Goal: Transaction & Acquisition: Download file/media

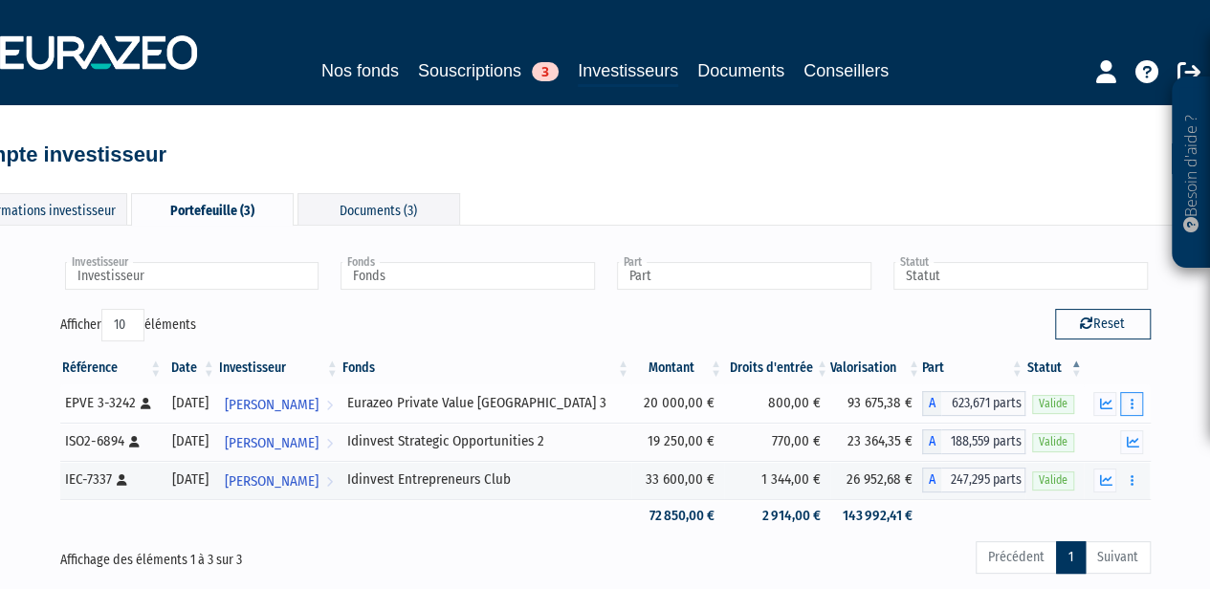
click at [1132, 404] on icon "button" at bounding box center [1131, 404] width 3 height 12
click at [373, 188] on div "Informations investisseur Portefeuille (3) Documents (3) Modifier Accès client …" at bounding box center [605, 394] width 1090 height 441
click at [375, 199] on div "Documents (3)" at bounding box center [378, 209] width 163 height 32
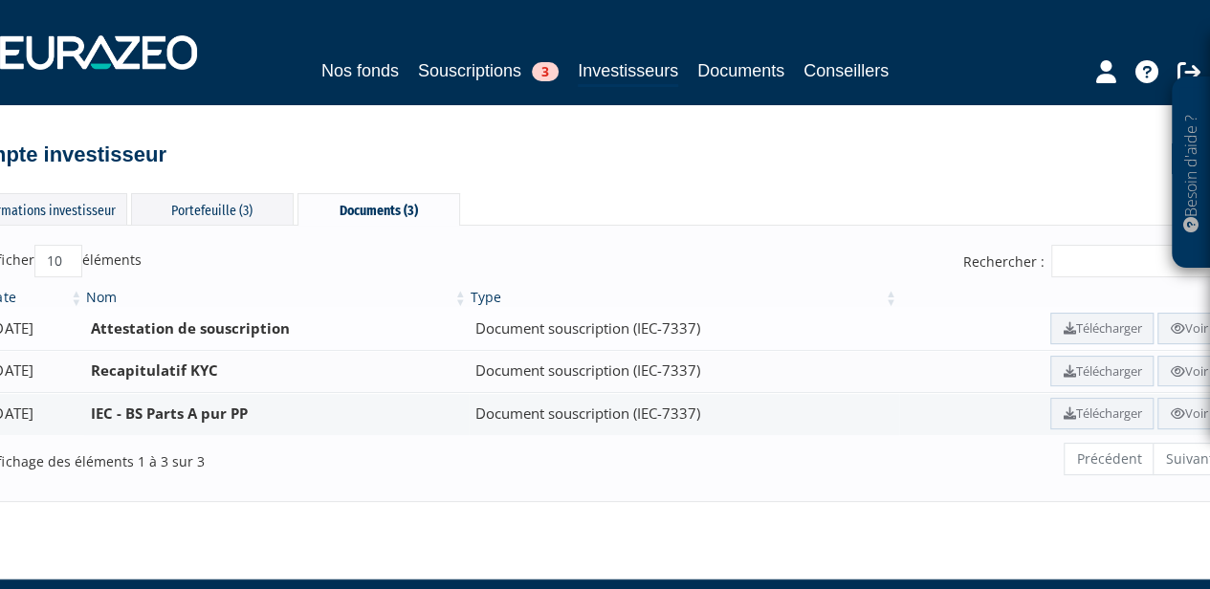
drag, startPoint x: 472, startPoint y: 332, endPoint x: 701, endPoint y: 331, distance: 228.5
click at [468, 330] on td "Attestation de souscription" at bounding box center [275, 328] width 383 height 43
click at [1191, 326] on link "Voir" at bounding box center [1188, 329] width 62 height 32
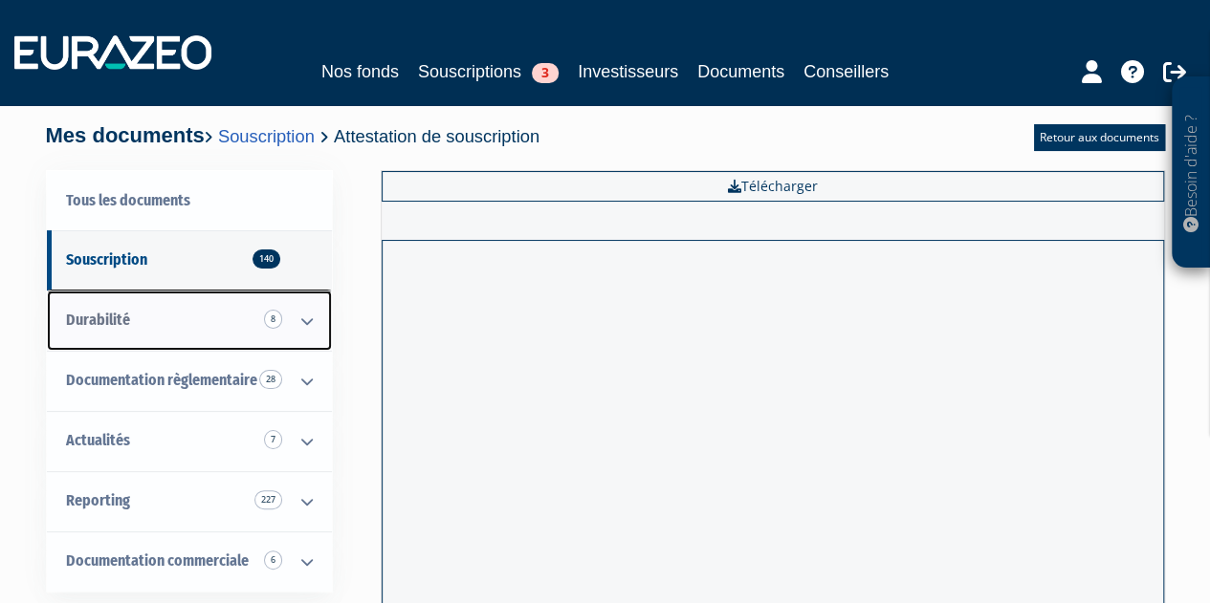
click at [241, 315] on link "Durabilité 8" at bounding box center [189, 321] width 285 height 60
click at [297, 318] on icon at bounding box center [307, 321] width 50 height 59
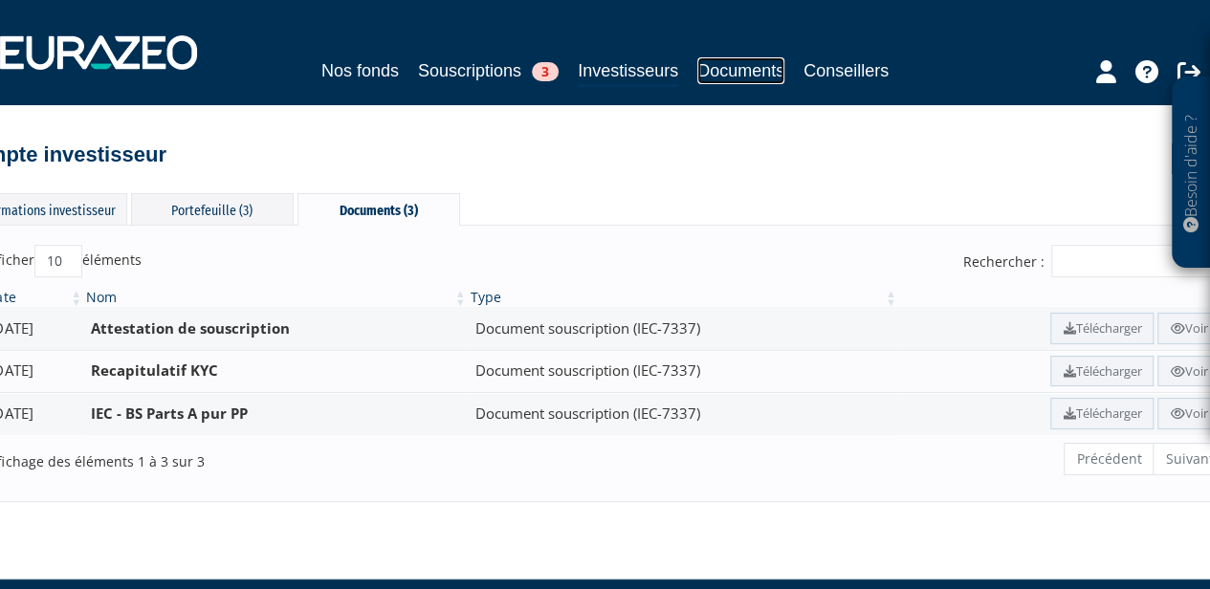
click at [733, 65] on link "Documents" at bounding box center [740, 70] width 87 height 27
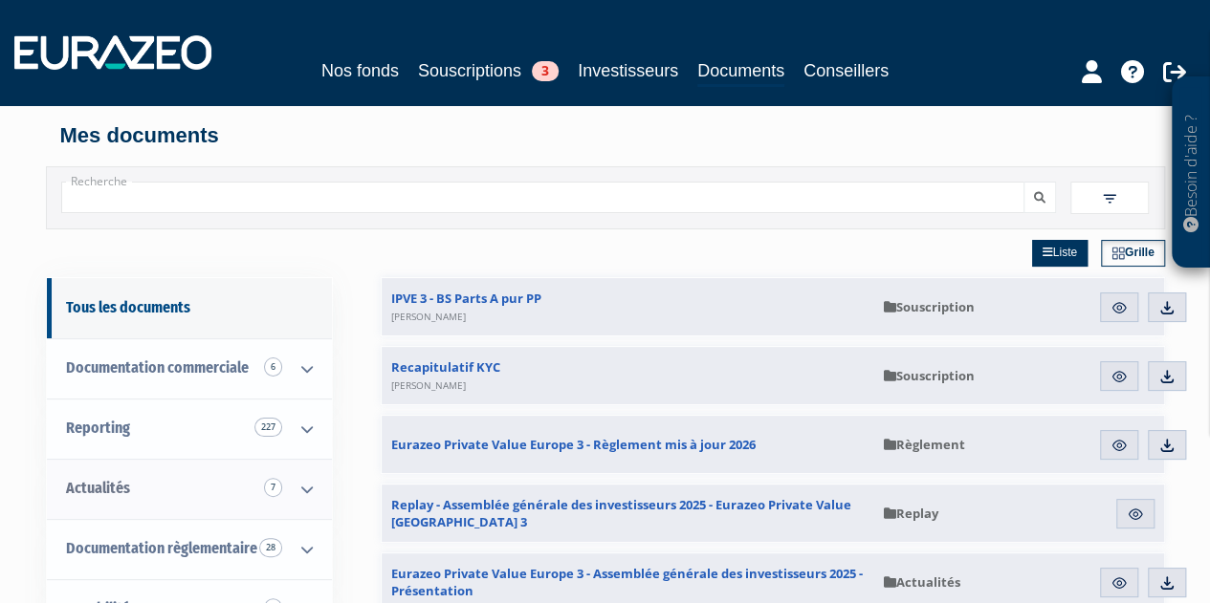
scroll to position [223, 0]
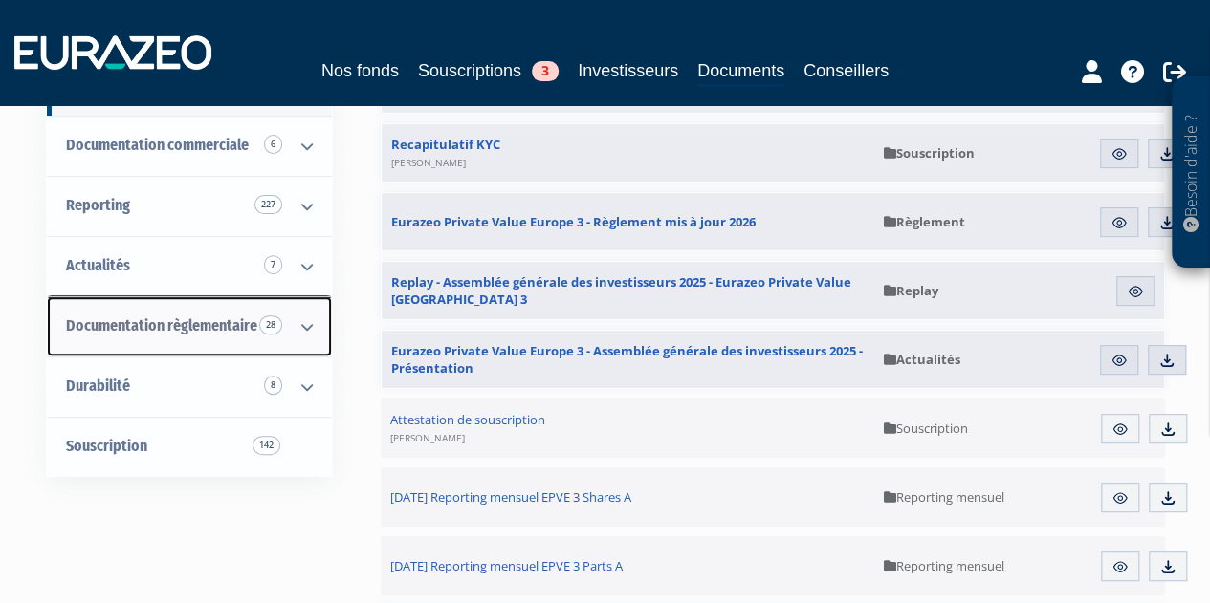
click at [306, 318] on icon at bounding box center [307, 326] width 50 height 59
click at [304, 320] on icon at bounding box center [307, 326] width 50 height 59
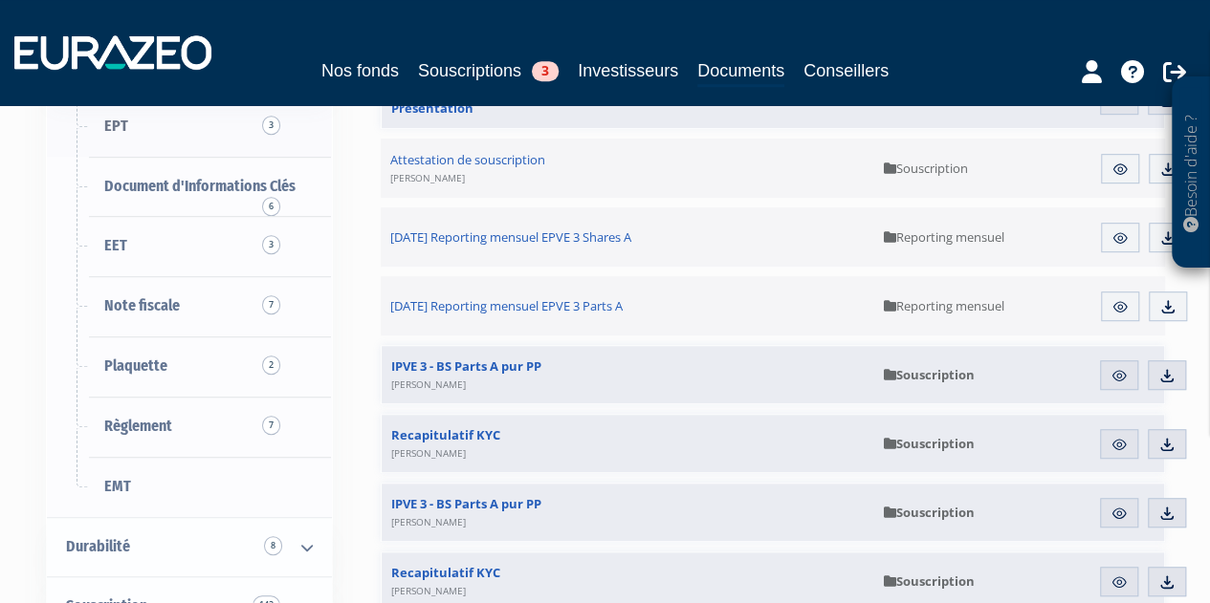
scroll to position [484, 0]
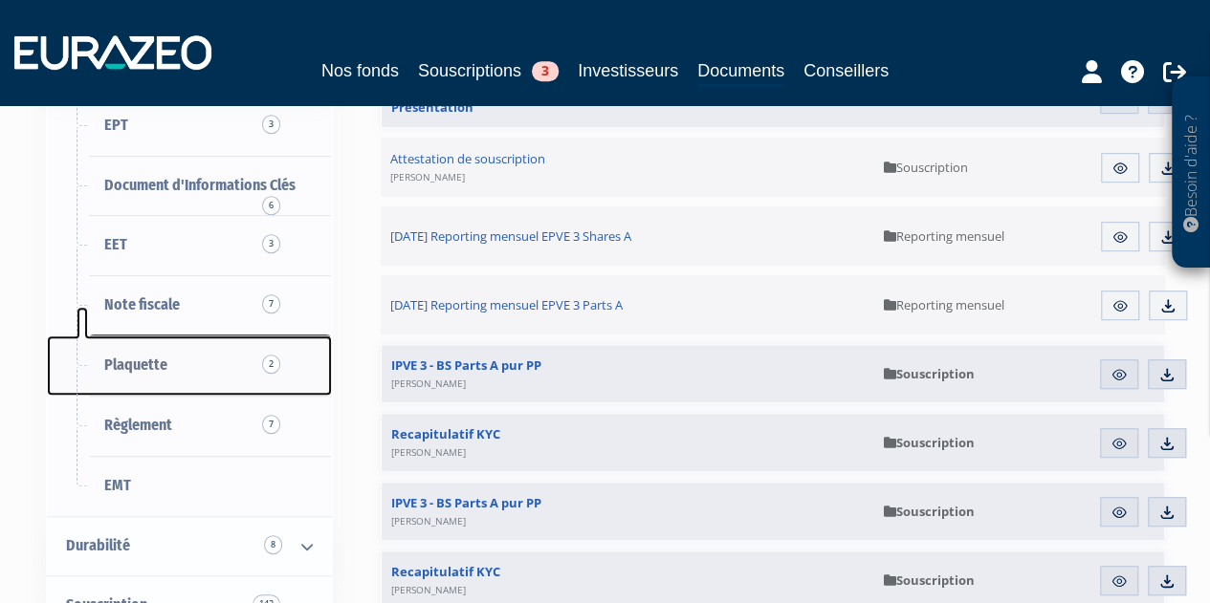
click at [274, 365] on span "2" at bounding box center [271, 364] width 18 height 19
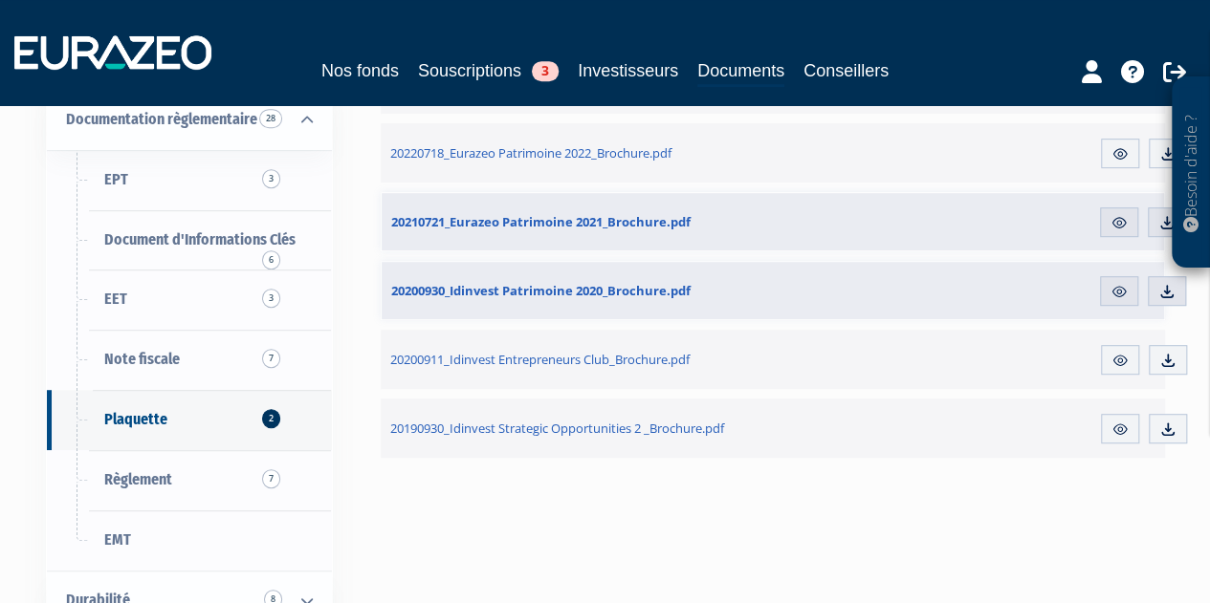
scroll to position [430, 0]
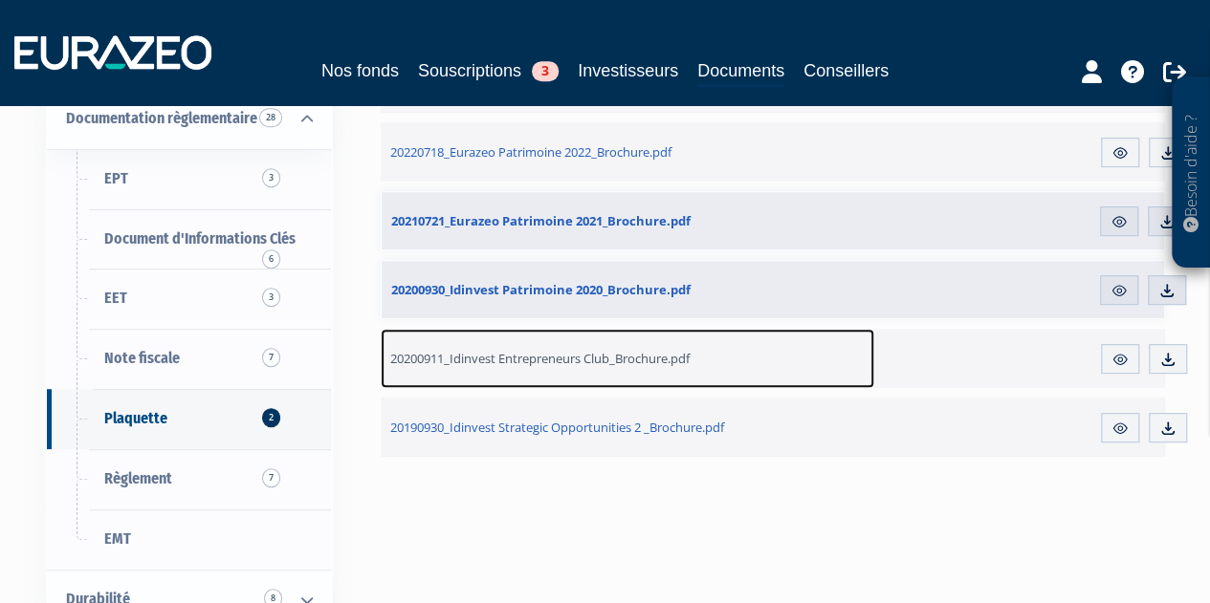
click at [541, 359] on span "20200911_Idinvest Entrepreneurs Club_Brochure.pdf" at bounding box center [539, 358] width 299 height 17
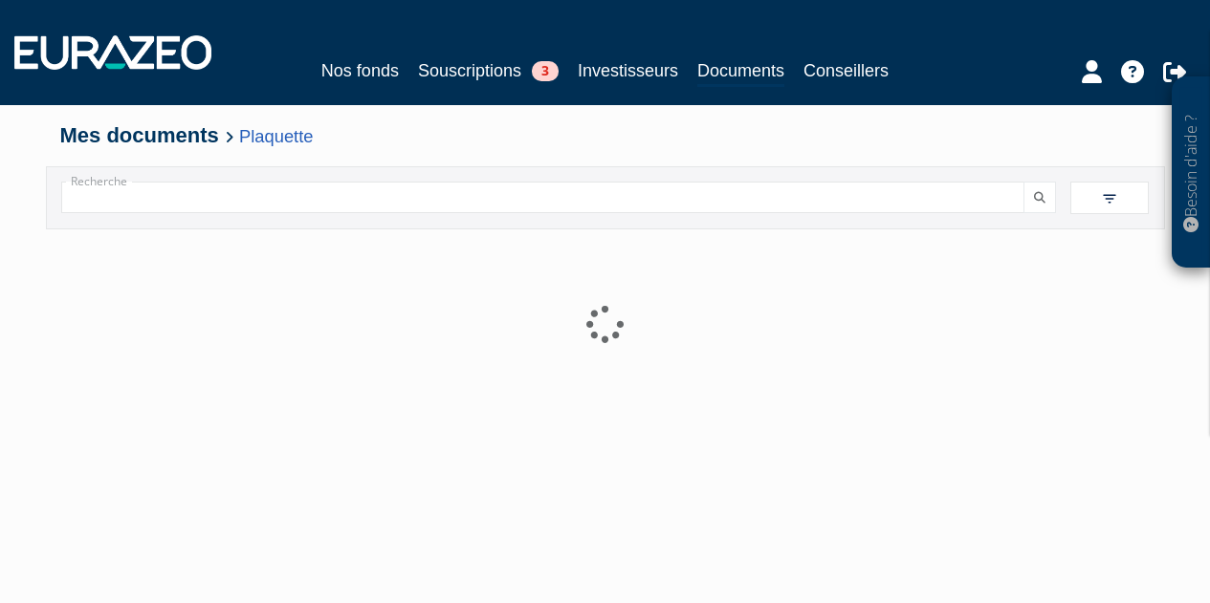
scroll to position [306, 0]
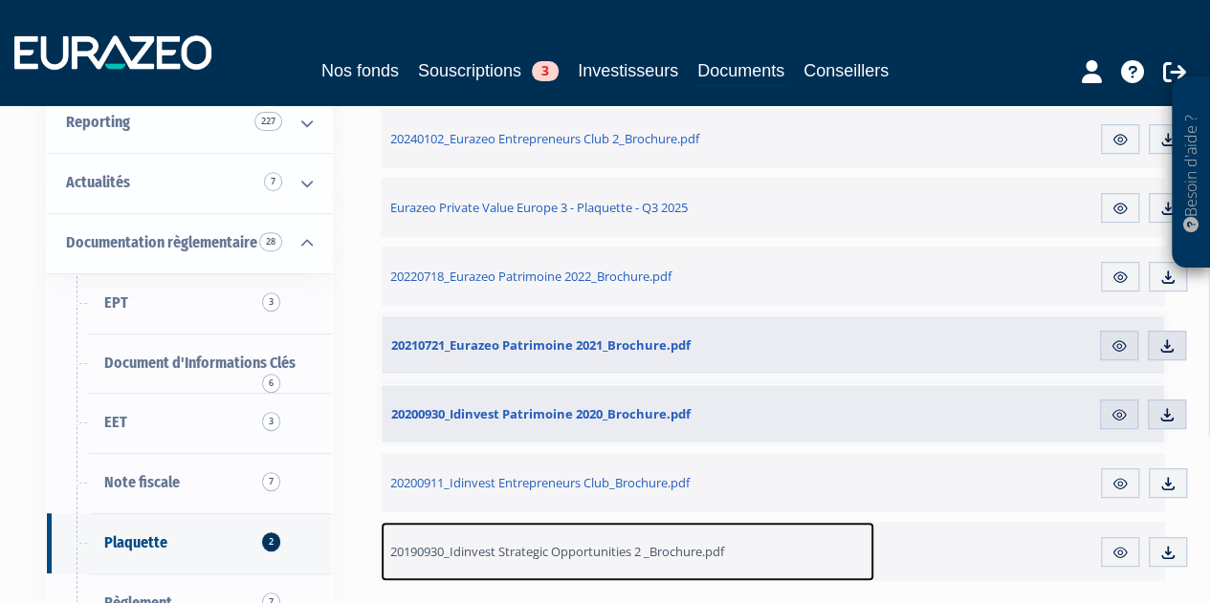
click at [620, 554] on span "20190930_Idinvest Strategic Opportunities 2 _Brochure.pdf" at bounding box center [557, 551] width 334 height 17
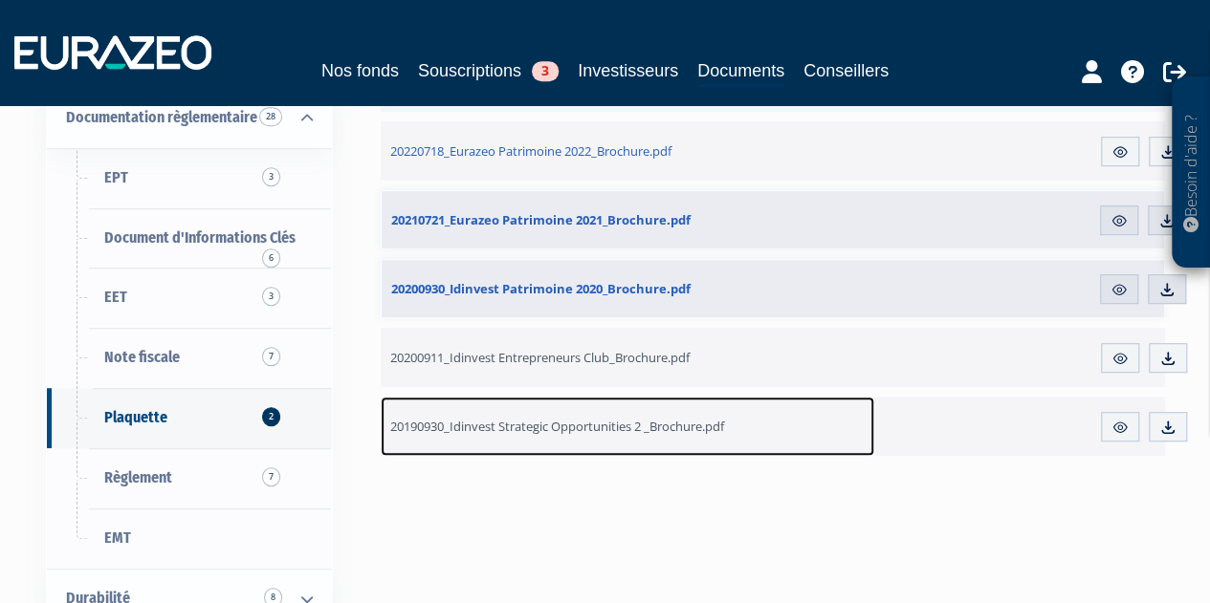
scroll to position [434, 0]
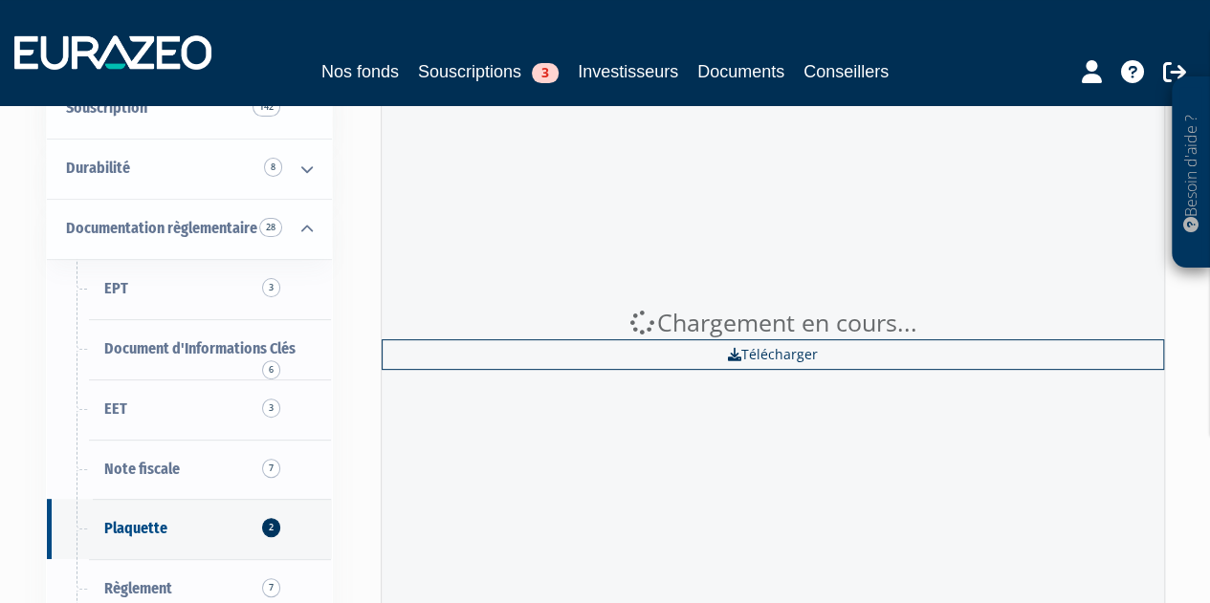
scroll to position [153, 0]
